Goal: Obtain resource: Download file/media

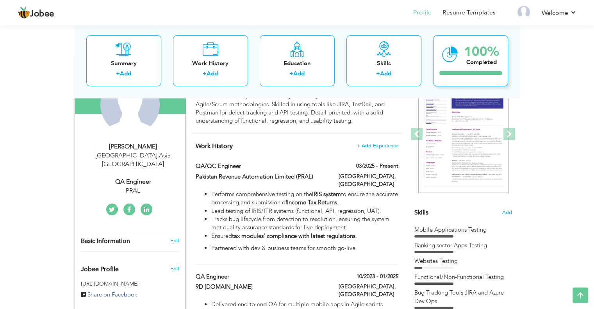
click at [445, 64] on icon at bounding box center [450, 54] width 16 height 26
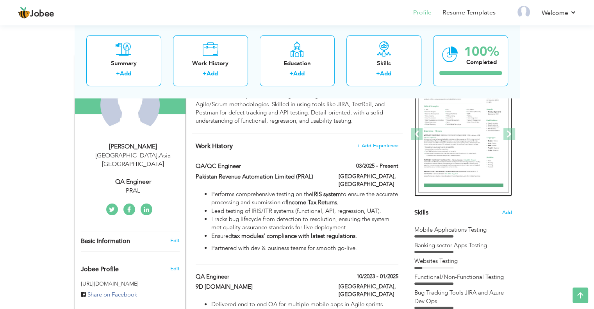
click at [464, 120] on img at bounding box center [463, 134] width 91 height 117
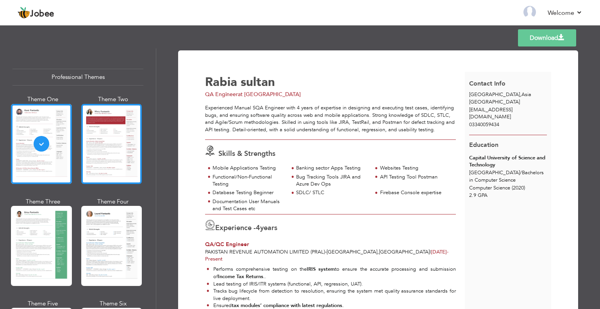
click at [113, 146] on div at bounding box center [111, 144] width 61 height 80
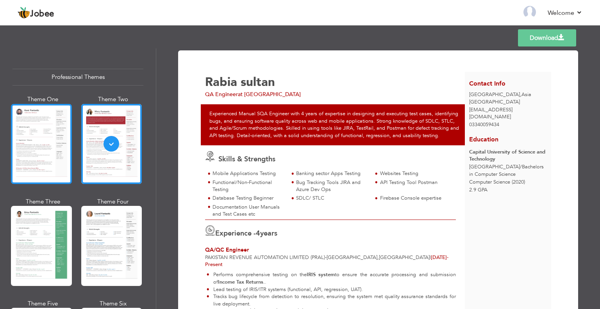
click at [48, 143] on div at bounding box center [41, 144] width 61 height 80
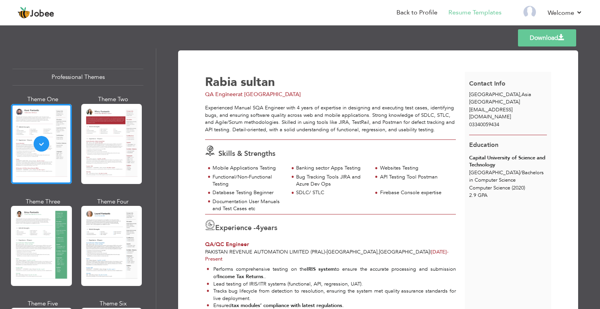
click at [541, 35] on link "Download" at bounding box center [547, 37] width 58 height 17
